Goal: Information Seeking & Learning: Learn about a topic

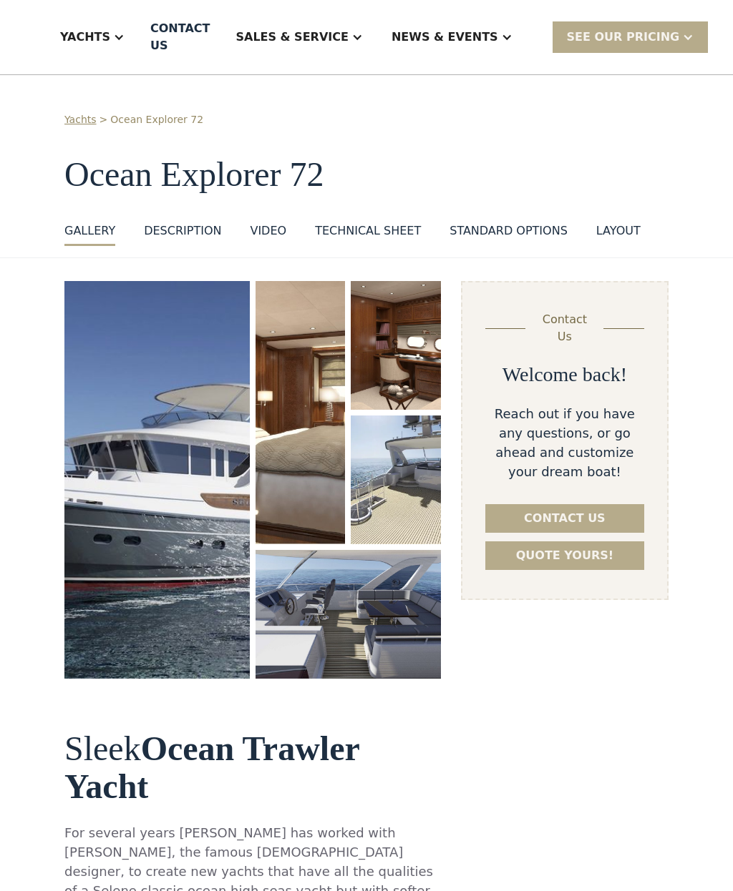
select select "********"
click at [140, 476] on img "open lightbox" at bounding box center [156, 480] width 185 height 398
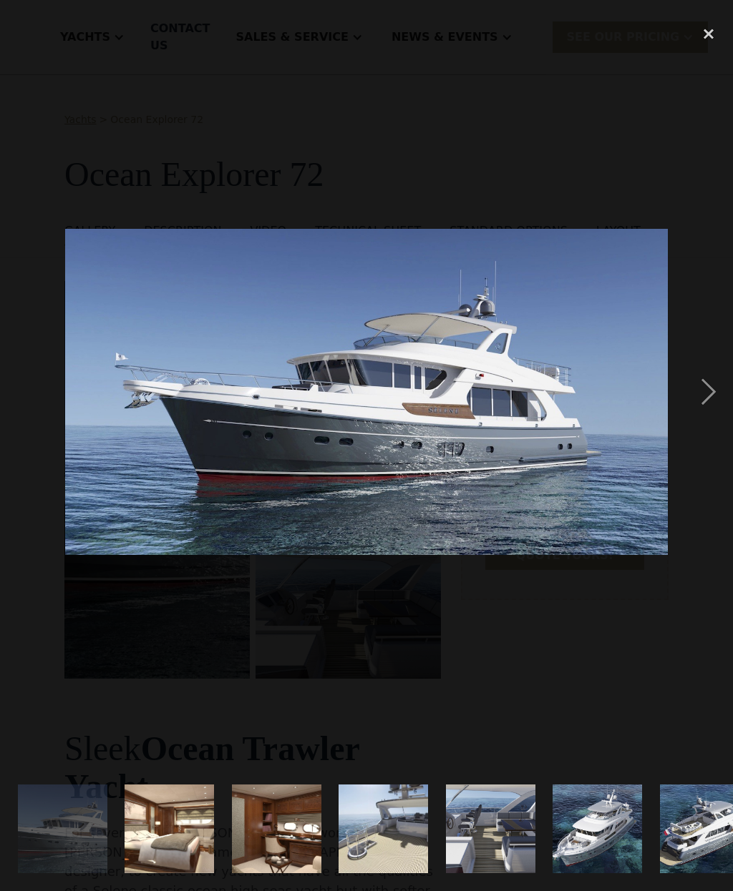
click at [372, 429] on img at bounding box center [366, 392] width 603 height 326
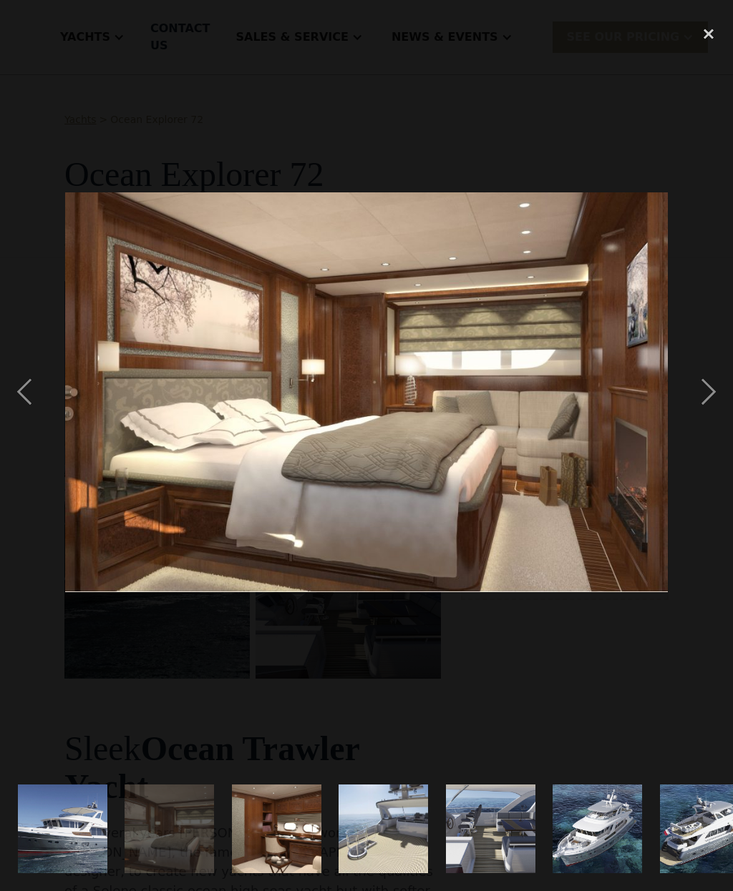
click at [25, 380] on div "previous image" at bounding box center [24, 392] width 49 height 749
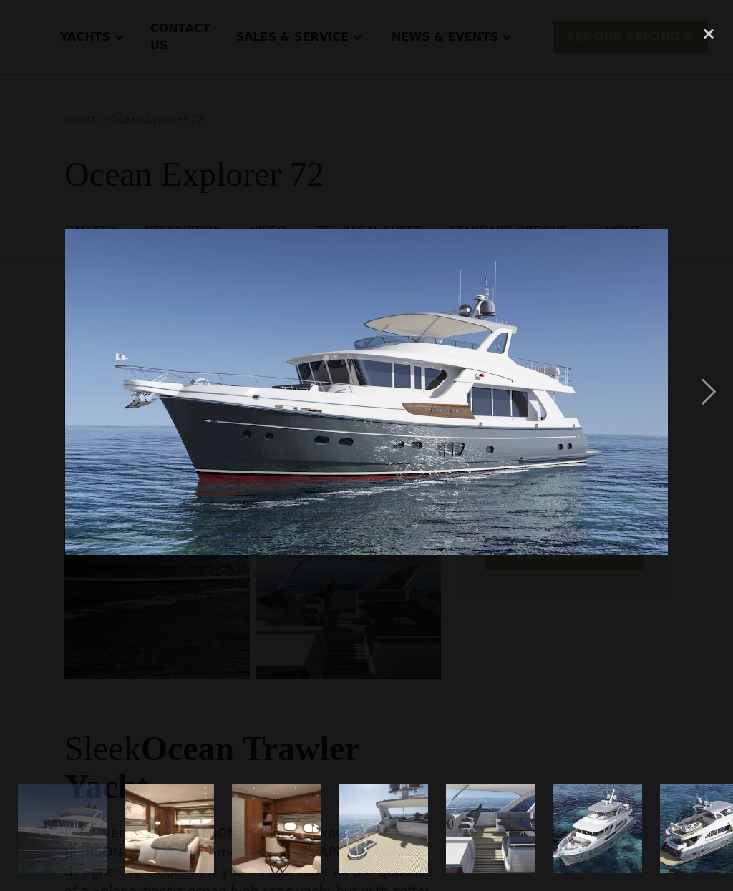
click at [702, 394] on div "next image" at bounding box center [708, 392] width 49 height 749
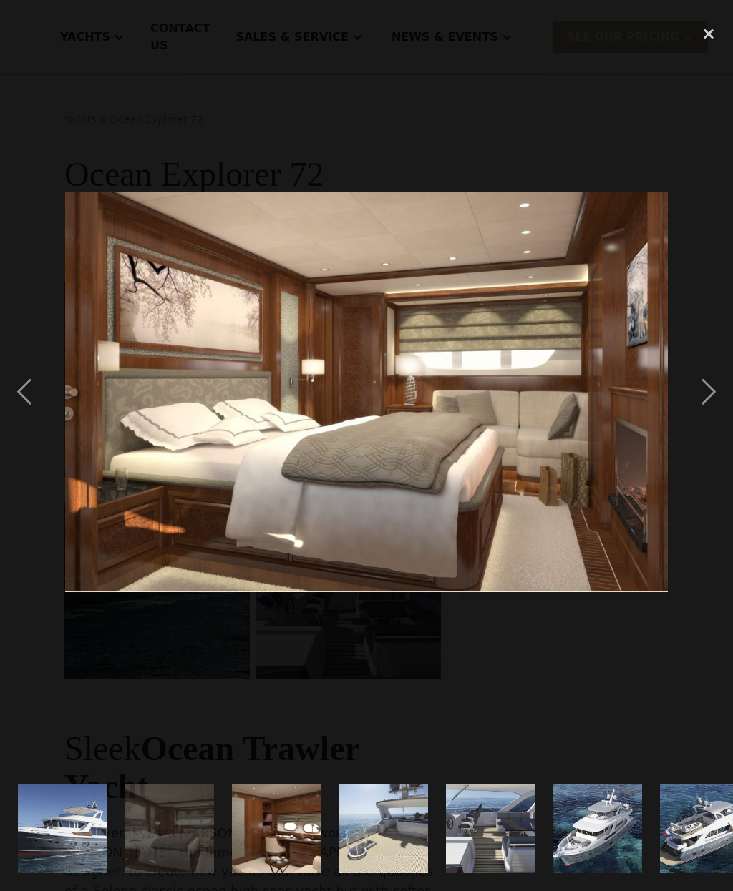
click at [27, 408] on div "previous image" at bounding box center [24, 392] width 49 height 749
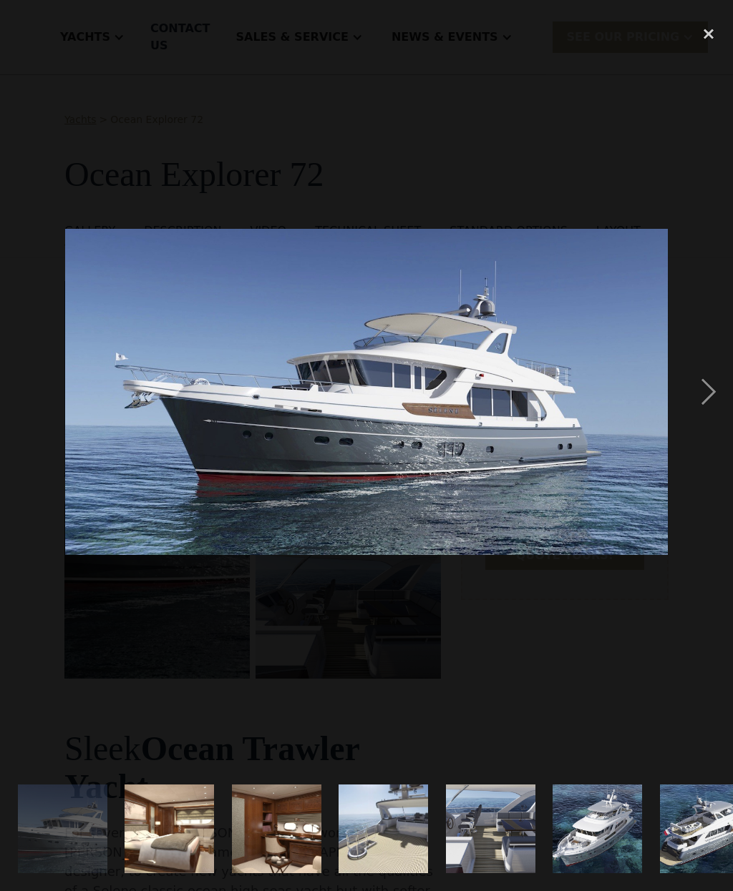
click at [715, 396] on div "next image" at bounding box center [708, 392] width 49 height 749
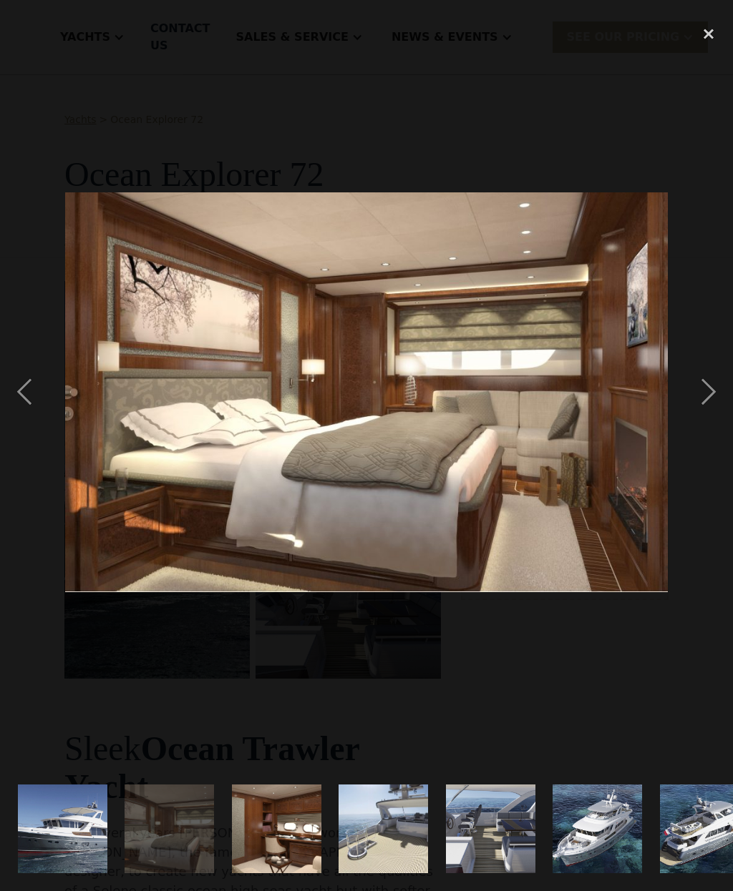
click at [704, 404] on div "next image" at bounding box center [708, 392] width 49 height 749
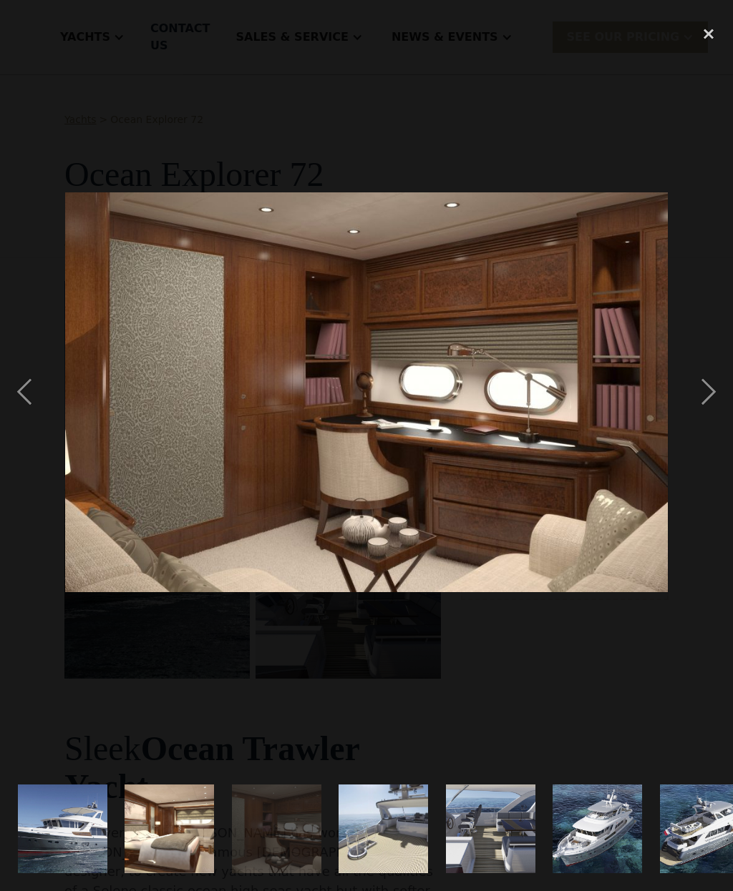
click at [693, 406] on div "next image" at bounding box center [708, 392] width 49 height 749
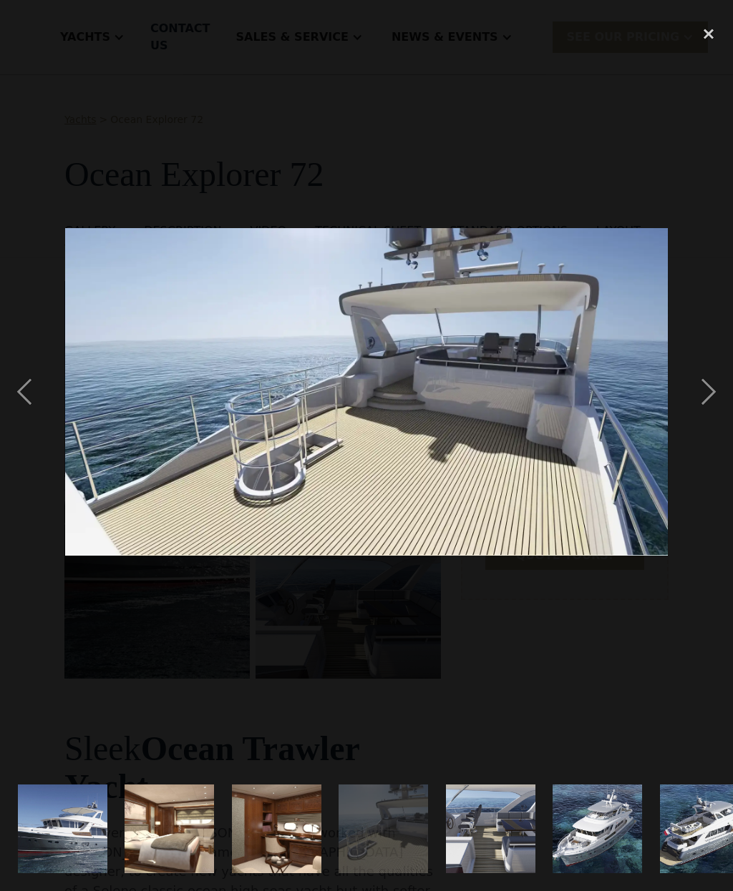
click at [705, 400] on div "next image" at bounding box center [708, 392] width 49 height 749
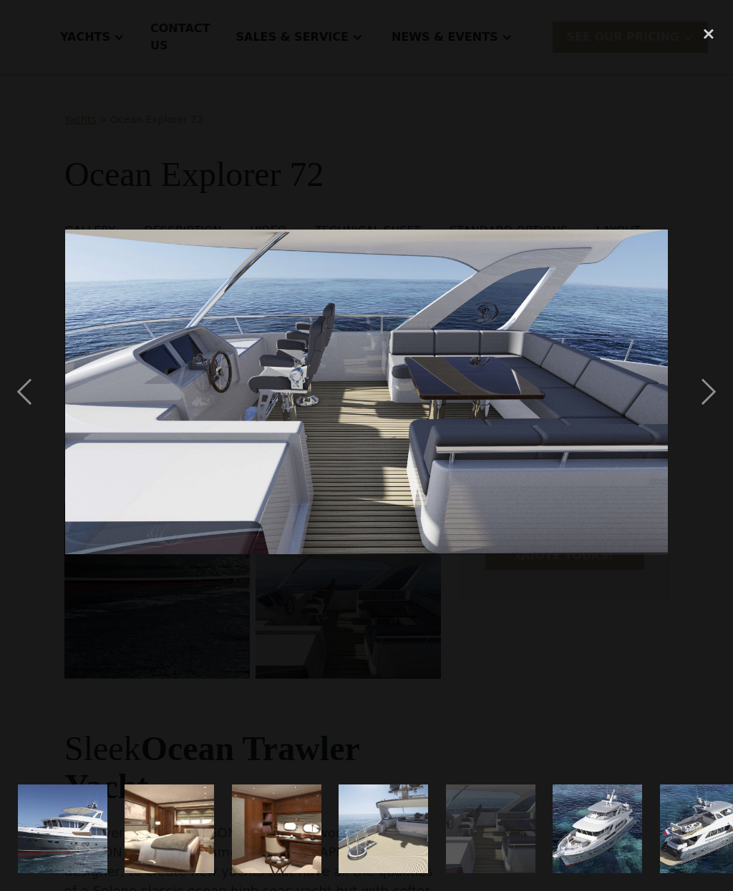
click at [715, 394] on div "next image" at bounding box center [708, 392] width 49 height 749
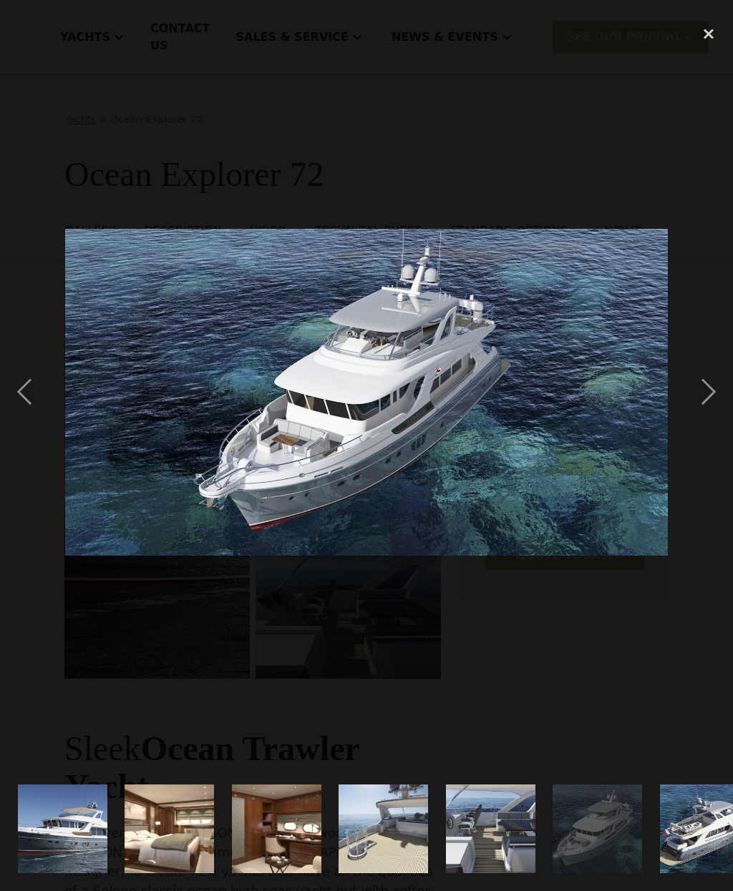
click at [701, 389] on div "next image" at bounding box center [708, 392] width 49 height 749
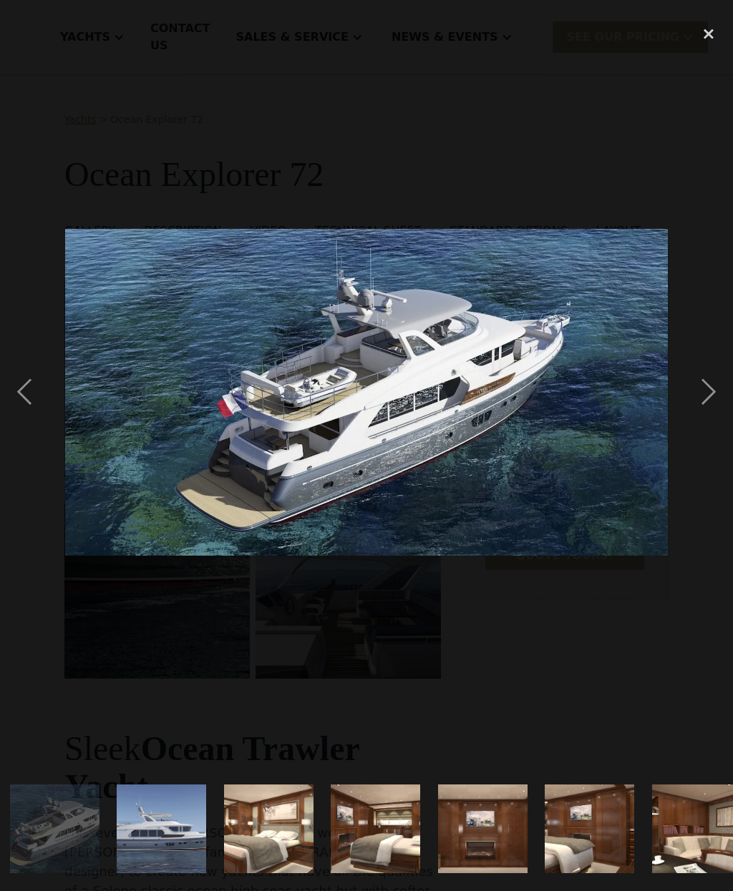
scroll to position [0, 650]
click at [708, 392] on div "next image" at bounding box center [708, 392] width 49 height 749
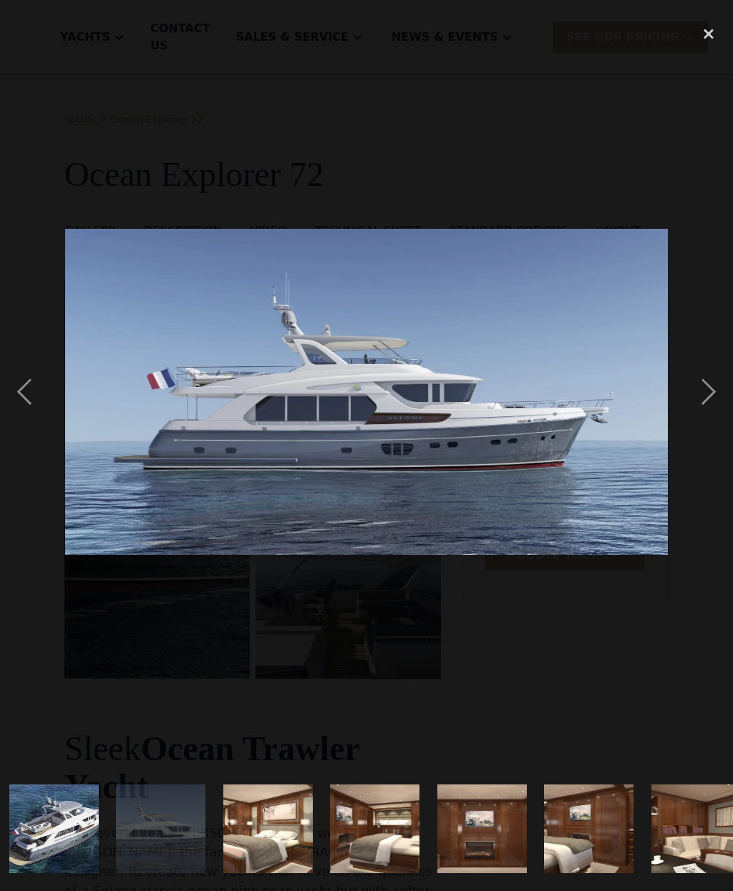
click at [709, 391] on div "next image" at bounding box center [708, 392] width 49 height 749
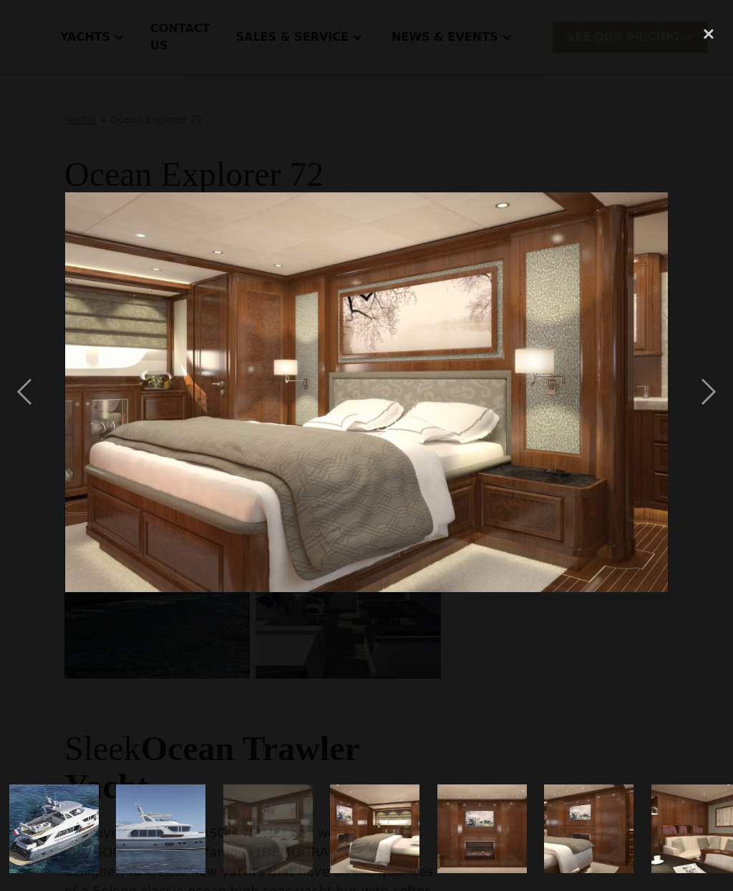
click at [709, 395] on div "next image" at bounding box center [708, 392] width 49 height 749
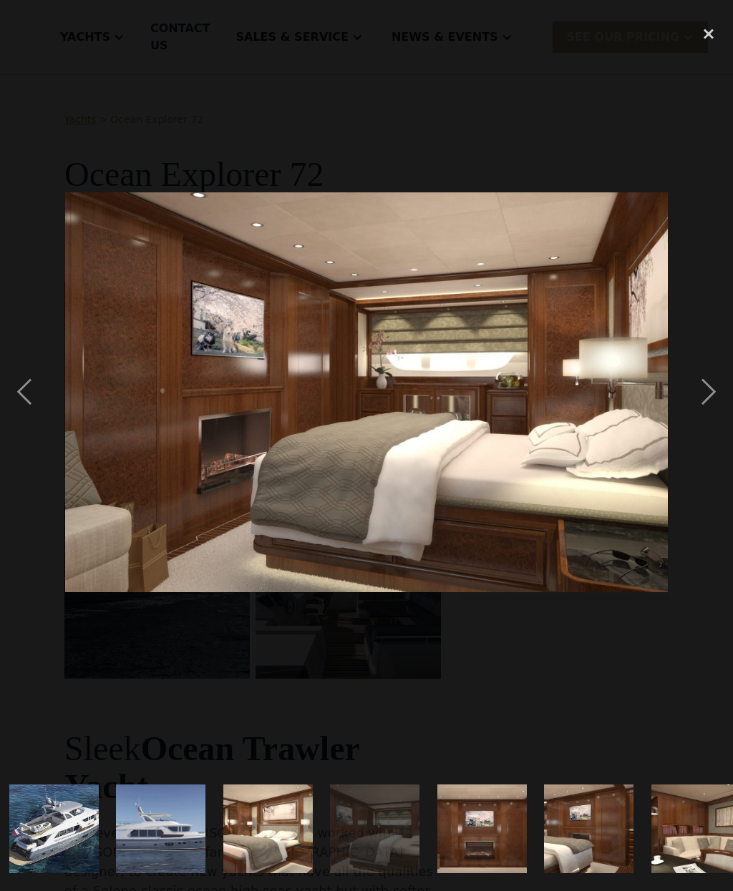
click at [709, 398] on div "next image" at bounding box center [708, 392] width 49 height 749
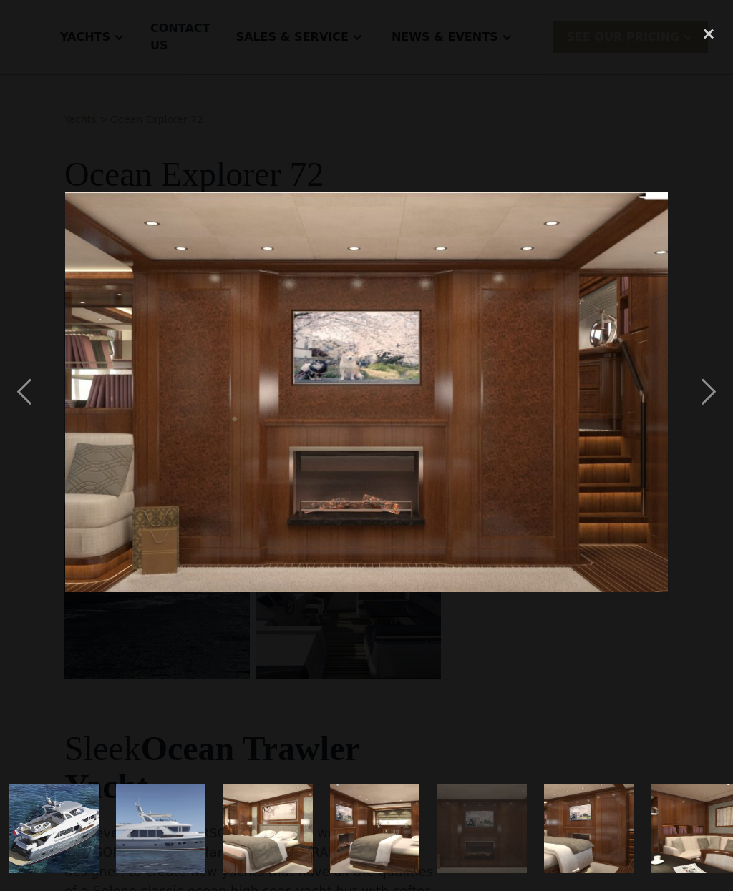
click at [715, 397] on div "next image" at bounding box center [708, 392] width 49 height 749
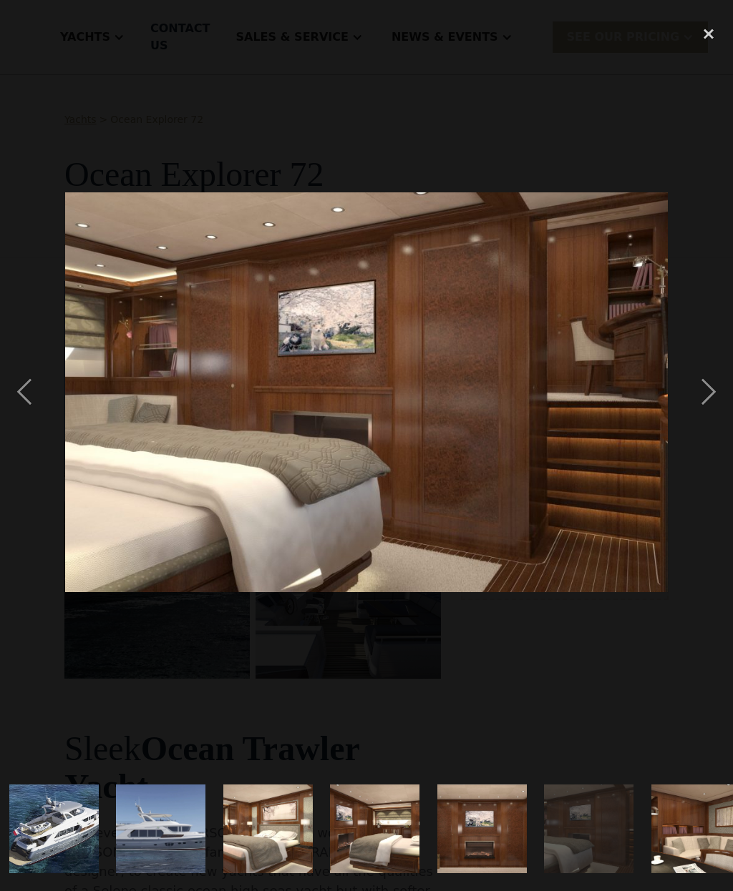
click at [710, 396] on div "next image" at bounding box center [708, 392] width 49 height 749
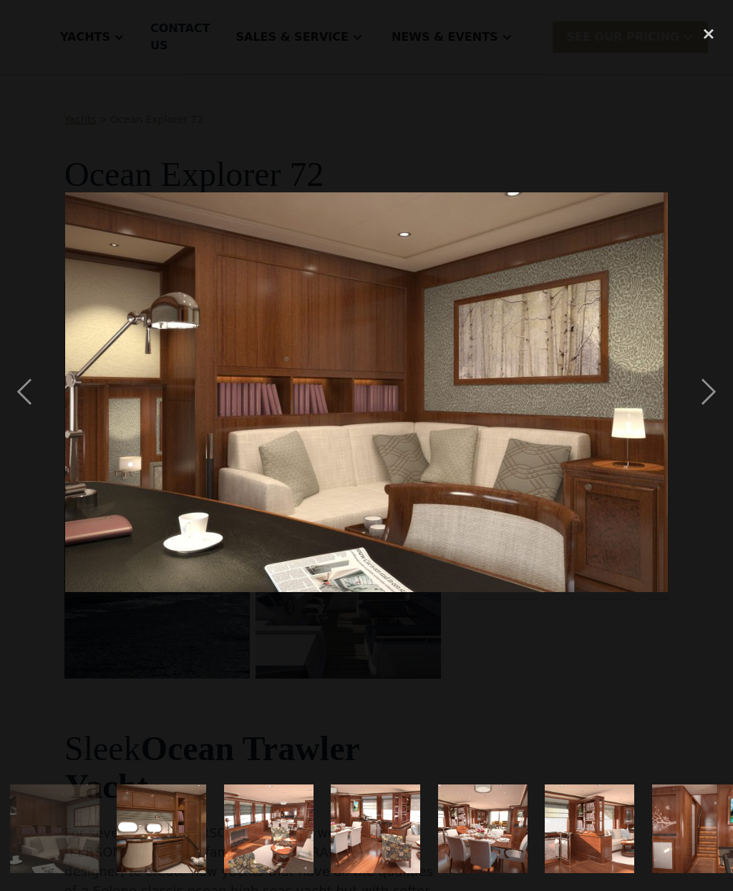
scroll to position [0, 1292]
click at [706, 395] on div "next image" at bounding box center [708, 392] width 49 height 749
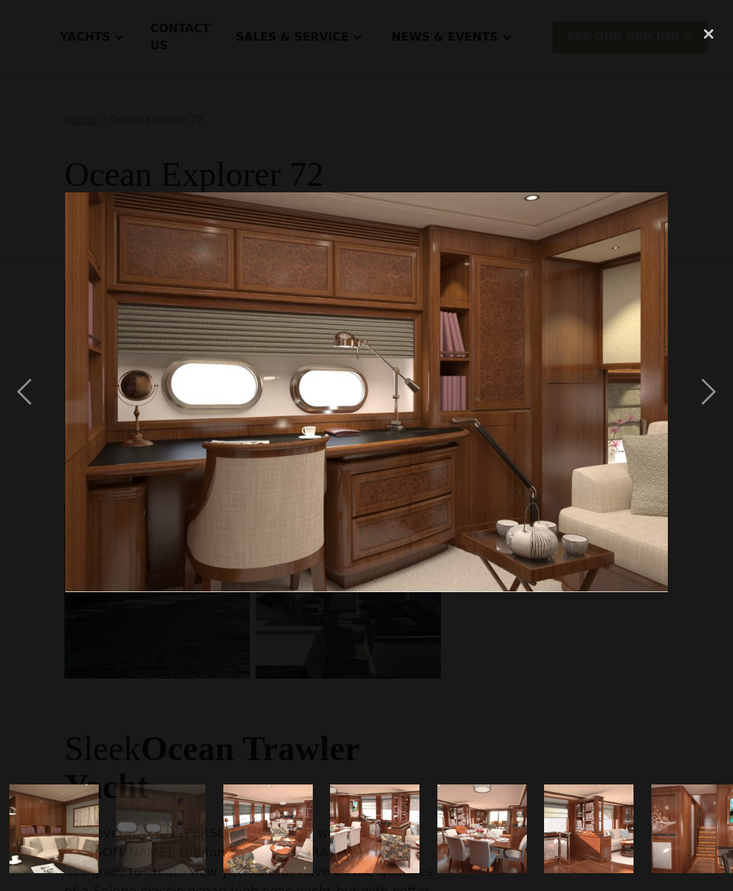
click at [709, 401] on div "next image" at bounding box center [708, 392] width 49 height 749
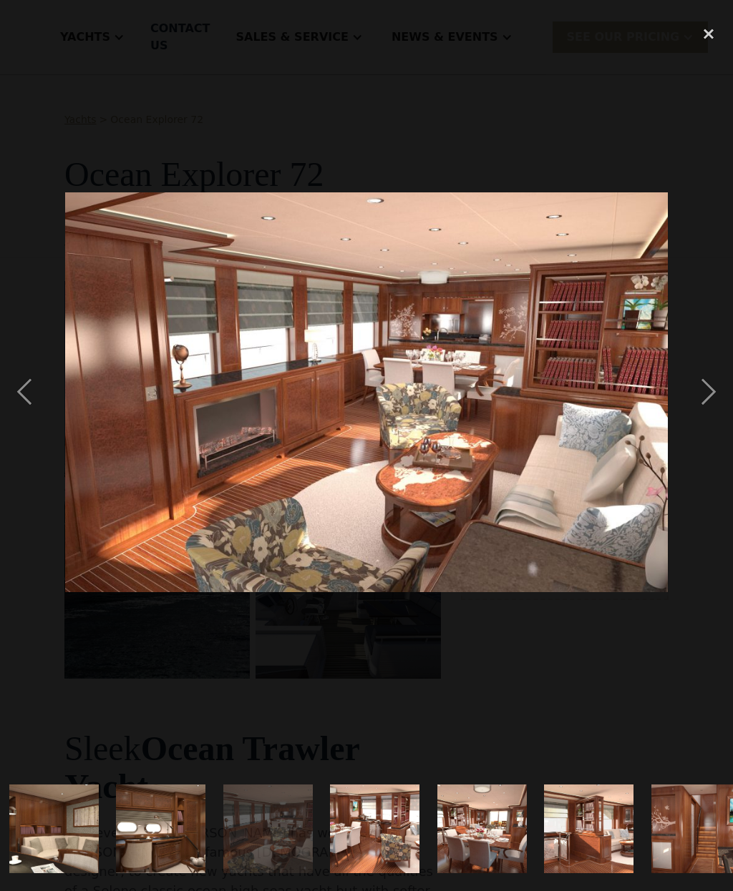
click at [713, 397] on div "next image" at bounding box center [708, 392] width 49 height 749
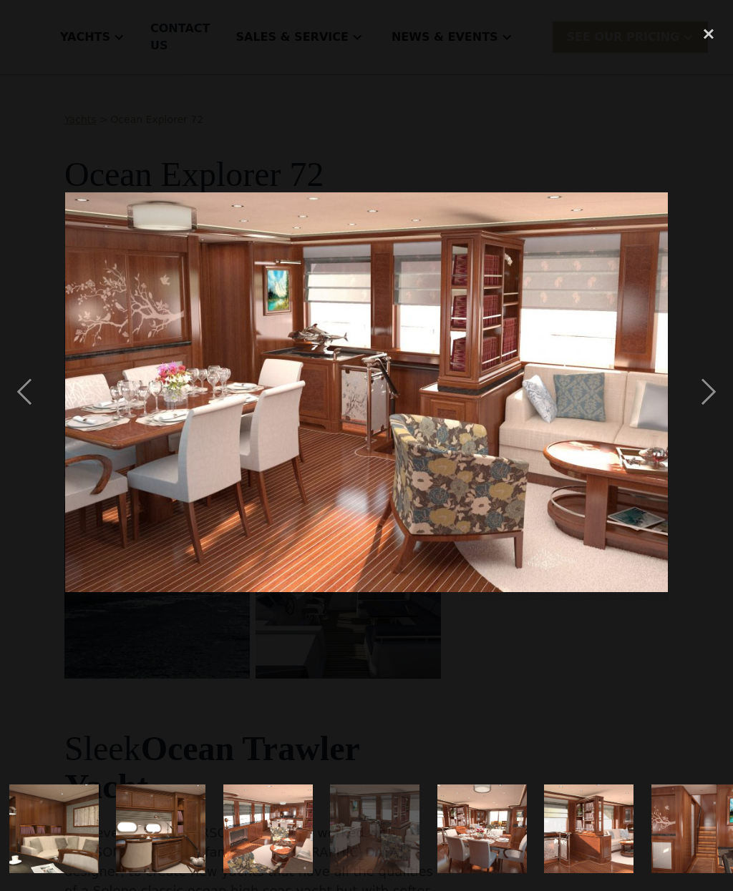
click at [710, 396] on div "next image" at bounding box center [708, 392] width 49 height 749
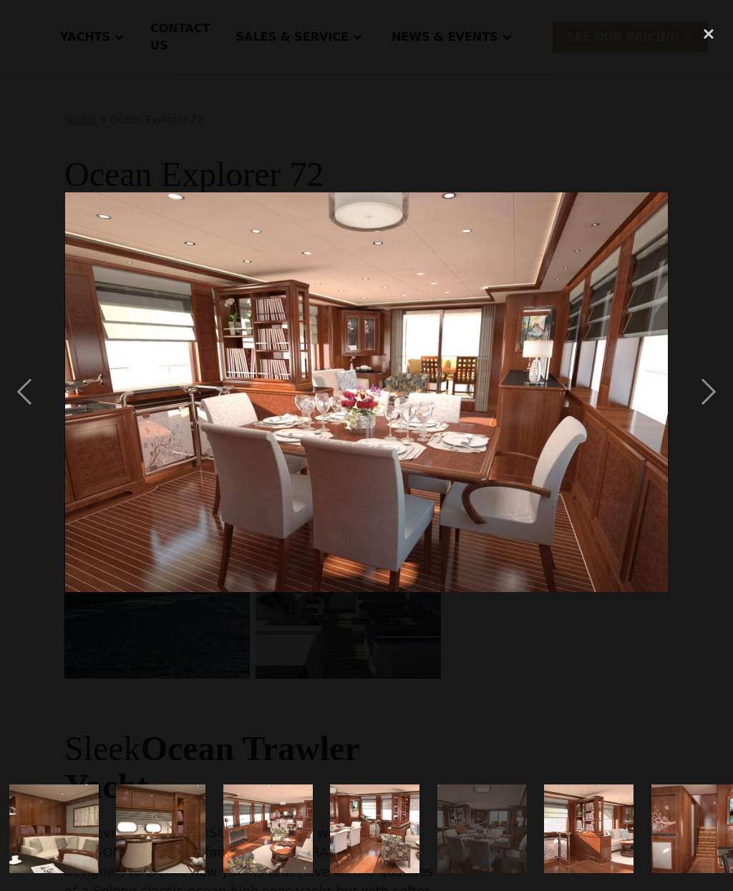
click at [705, 396] on div "next image" at bounding box center [708, 392] width 49 height 749
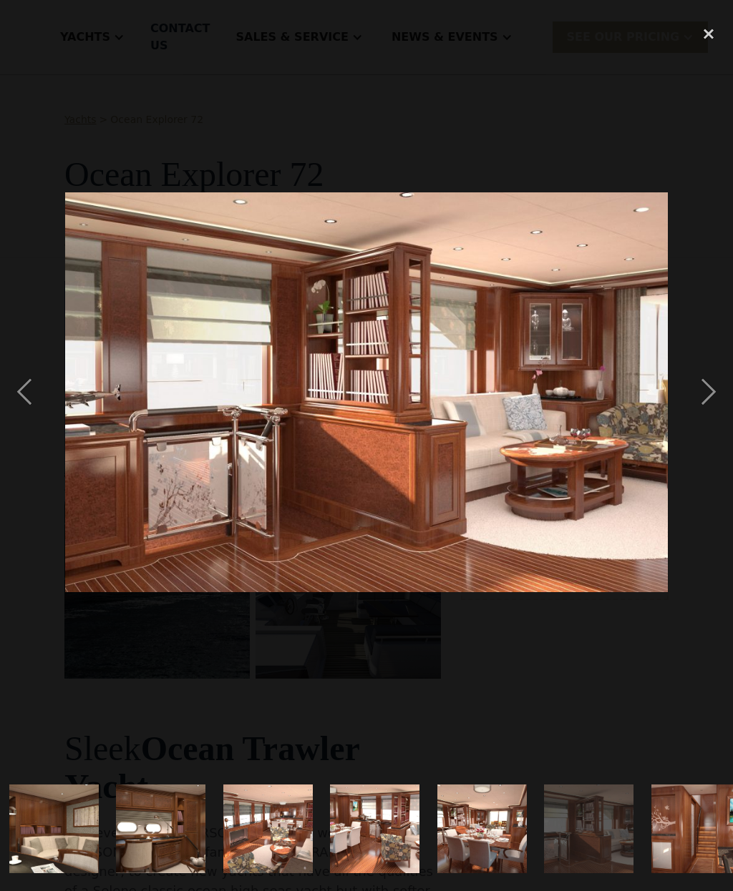
click at [708, 397] on div "next image" at bounding box center [708, 392] width 49 height 749
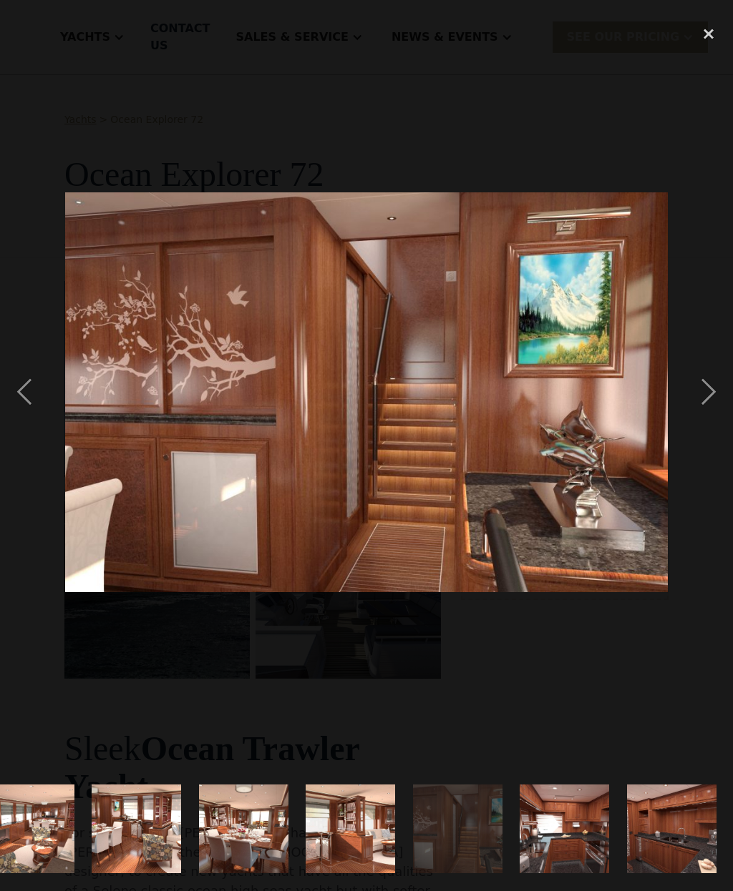
scroll to position [0, 1531]
click at [713, 396] on div "next image" at bounding box center [708, 392] width 49 height 749
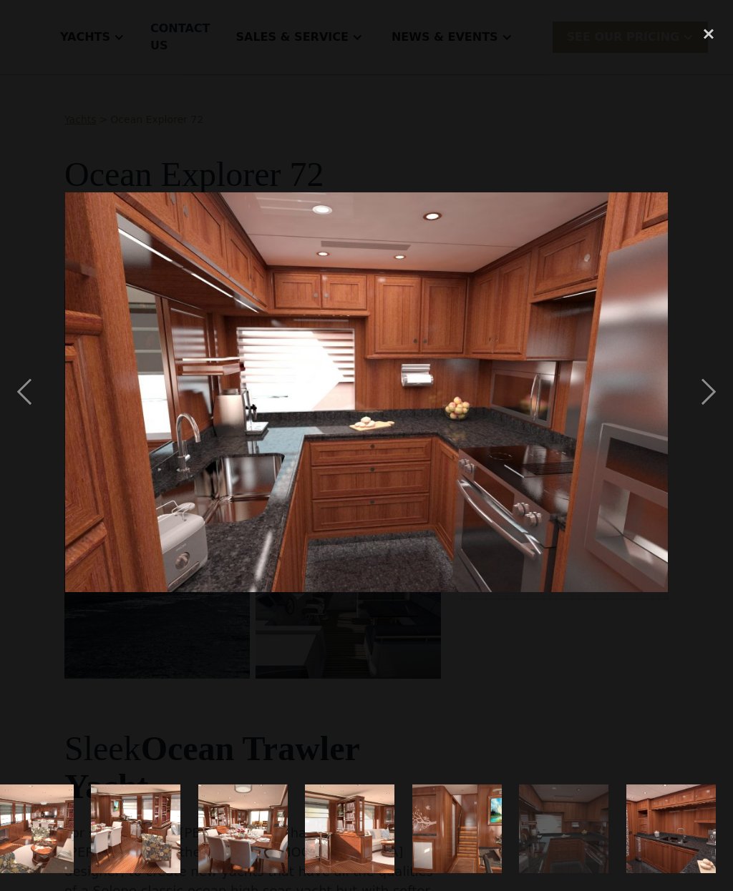
click at [708, 393] on div "next image" at bounding box center [708, 392] width 49 height 749
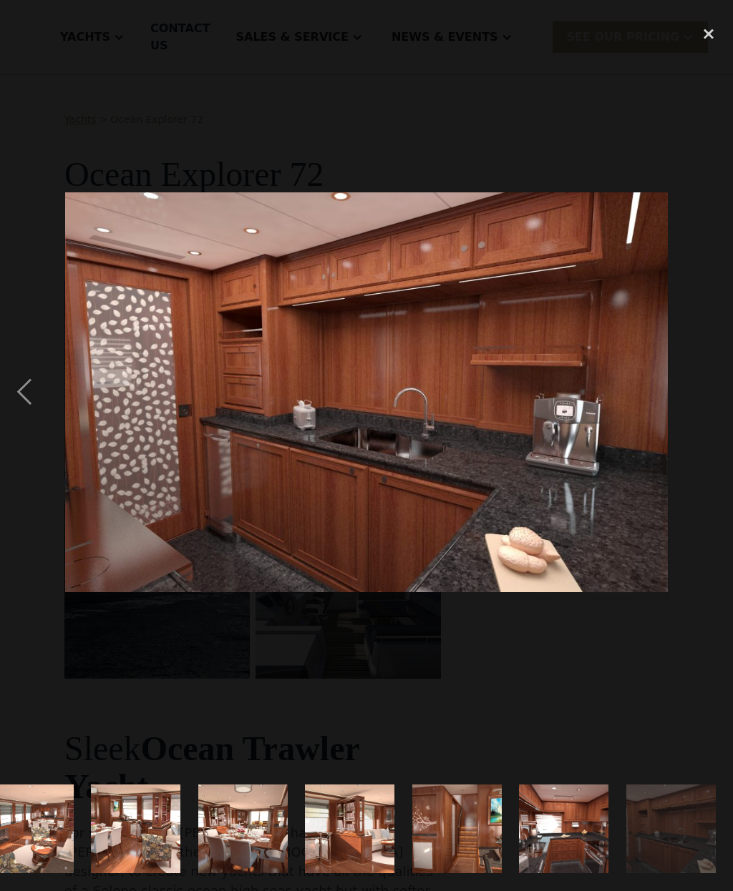
click at [710, 35] on div "close lightbox" at bounding box center [708, 33] width 49 height 31
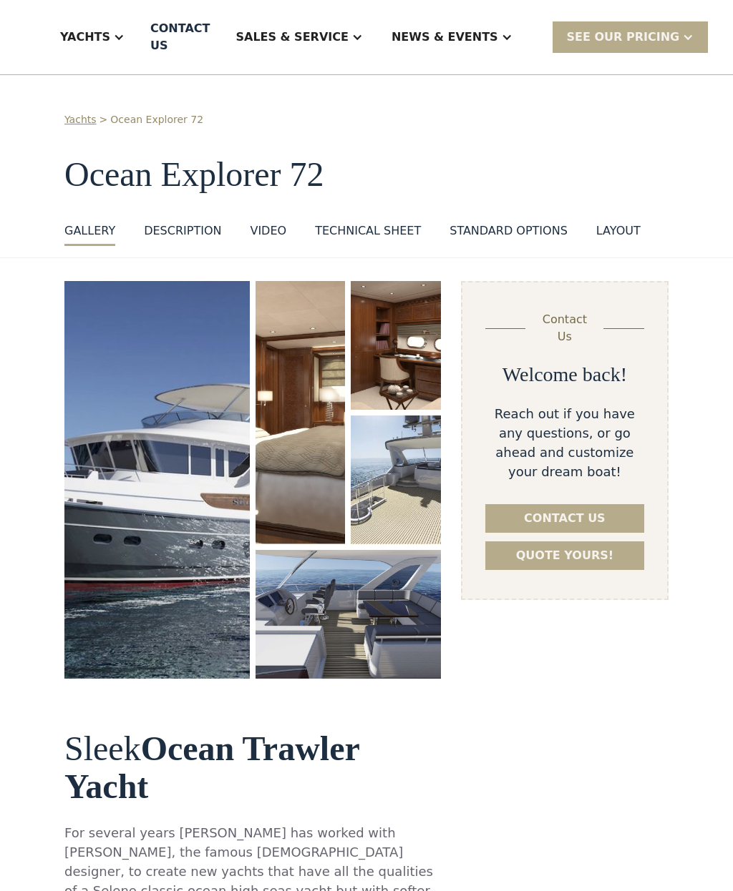
scroll to position [0, 0]
click at [364, 227] on div "Technical sheet" at bounding box center [368, 230] width 106 height 17
